Goal: Information Seeking & Learning: Learn about a topic

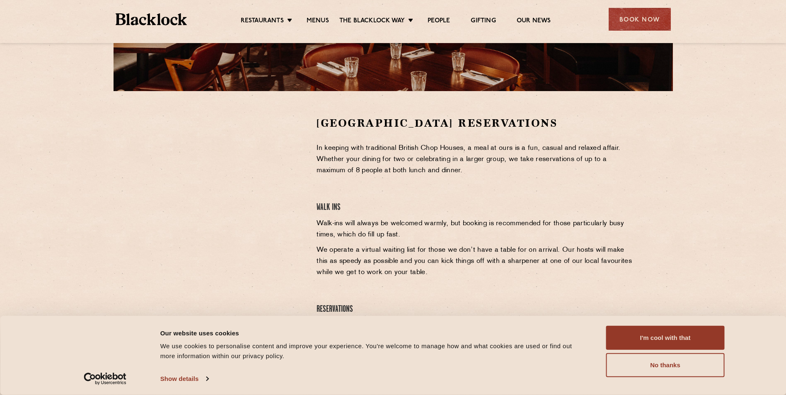
scroll to position [290, 0]
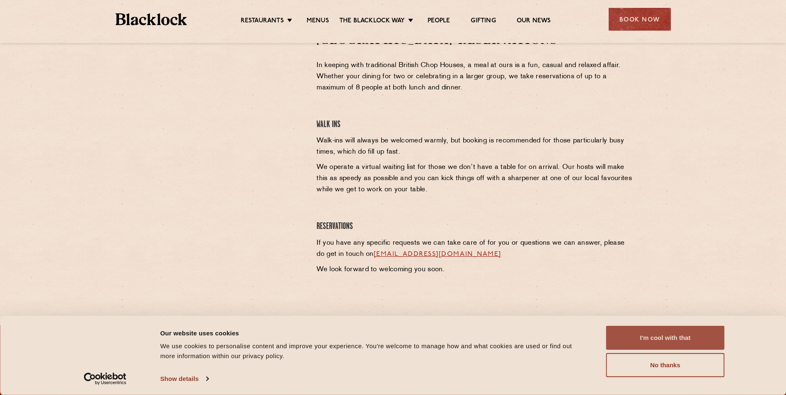
click at [633, 338] on button "I'm cool with that" at bounding box center [665, 338] width 118 height 24
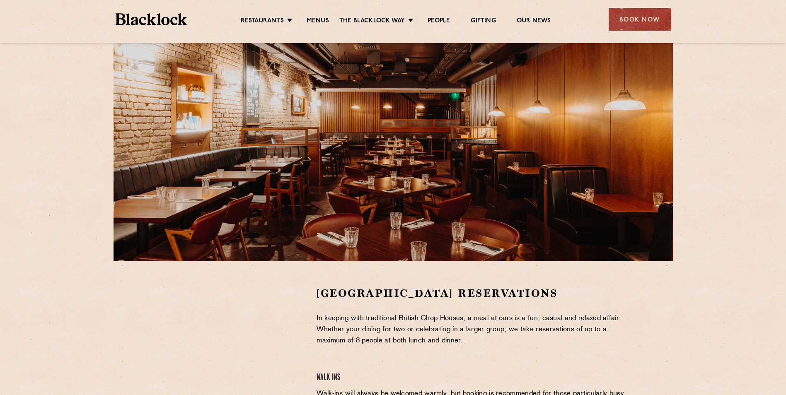
scroll to position [0, 0]
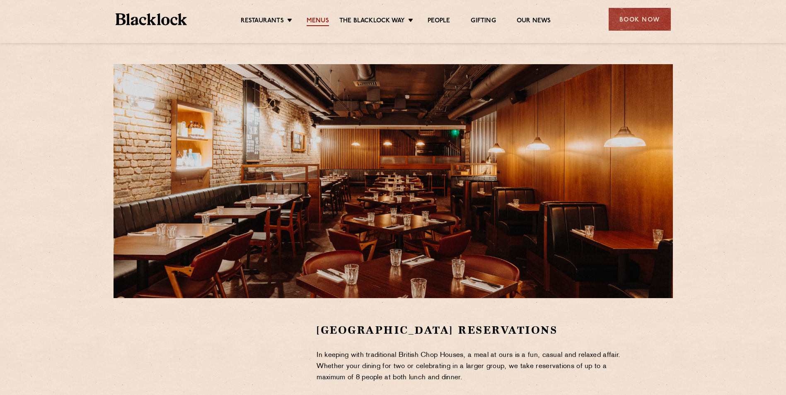
click at [314, 17] on link "Menus" at bounding box center [317, 21] width 22 height 9
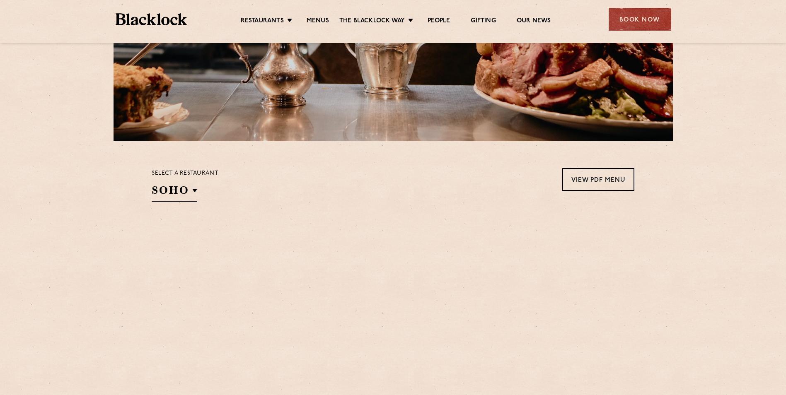
scroll to position [248, 0]
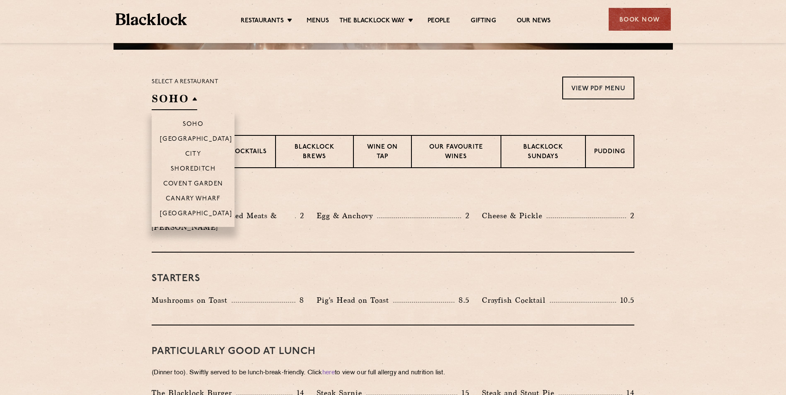
click at [194, 99] on h2 "SOHO" at bounding box center [175, 101] width 46 height 19
click at [198, 178] on li "Covent Garden" at bounding box center [193, 183] width 83 height 15
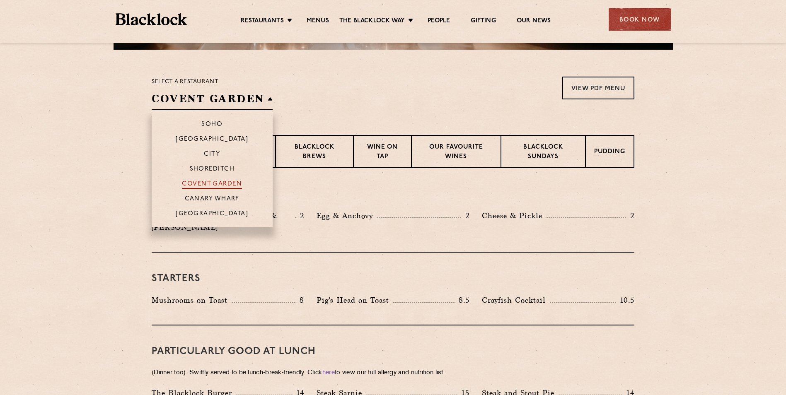
click at [226, 181] on p "Covent Garden" at bounding box center [212, 185] width 60 height 8
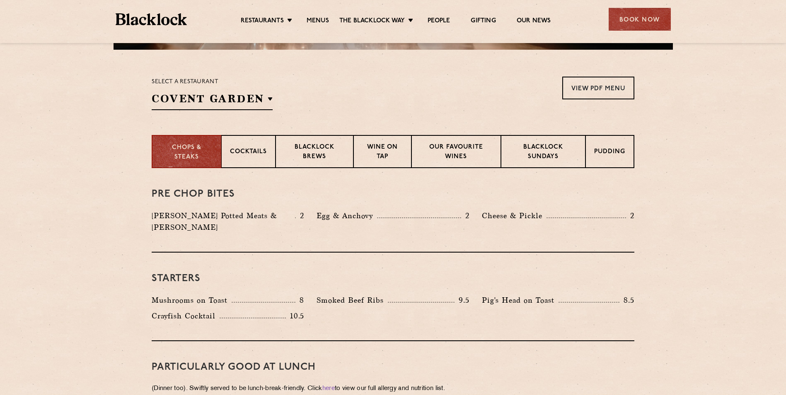
click at [352, 97] on div "Select a restaurant [GEOGRAPHIC_DATA] [GEOGRAPHIC_DATA] [GEOGRAPHIC_DATA] [GEOG…" at bounding box center [393, 94] width 482 height 34
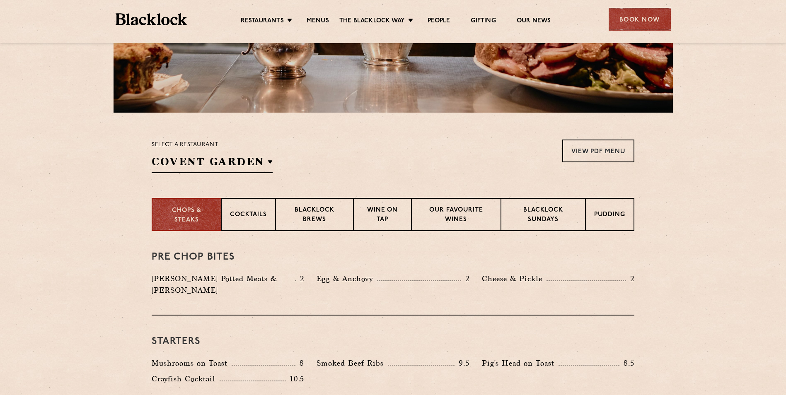
scroll to position [124, 0]
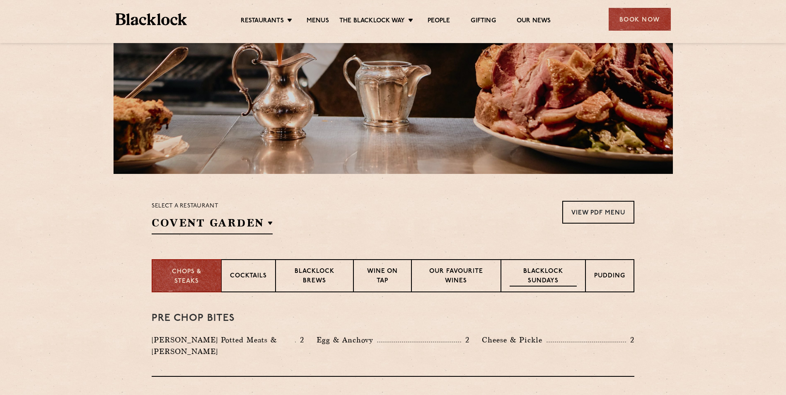
click at [548, 283] on p "Blacklock Sundays" at bounding box center [542, 276] width 67 height 19
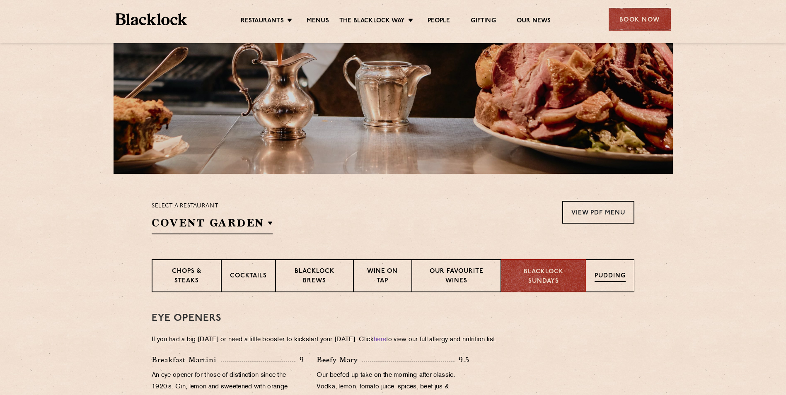
click at [589, 266] on div "Pudding" at bounding box center [610, 275] width 48 height 33
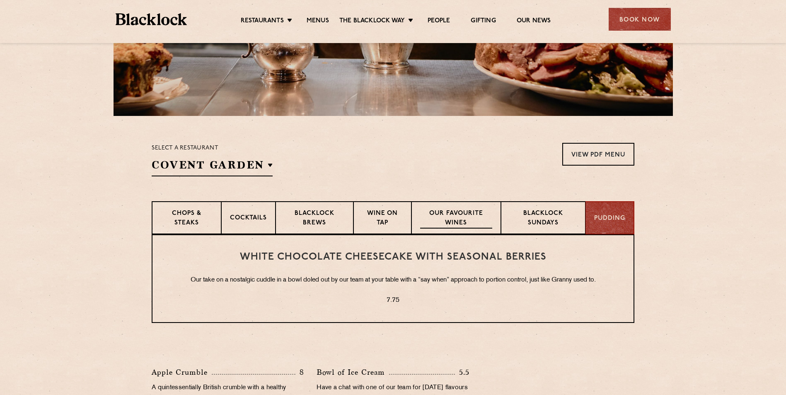
scroll to position [248, 0]
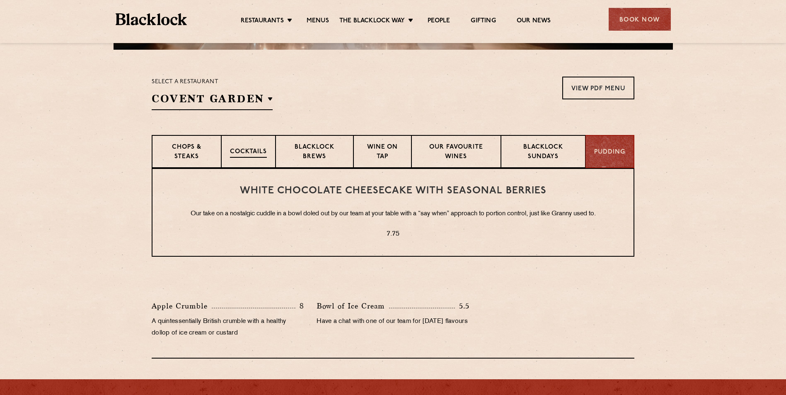
click at [242, 150] on p "Cocktails" at bounding box center [248, 152] width 37 height 10
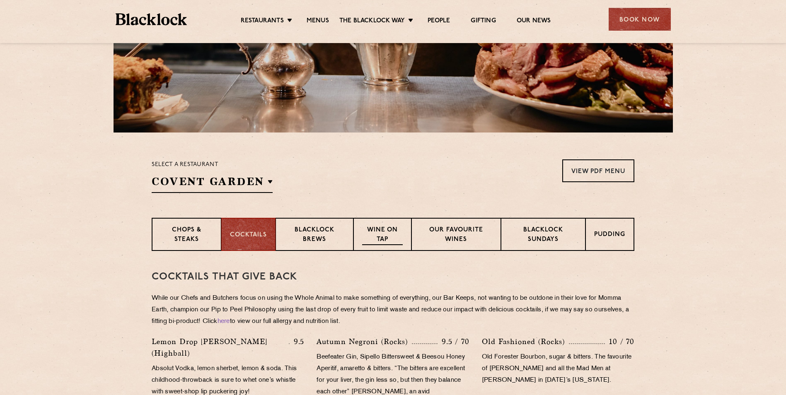
scroll to position [0, 0]
